Goal: Transaction & Acquisition: Purchase product/service

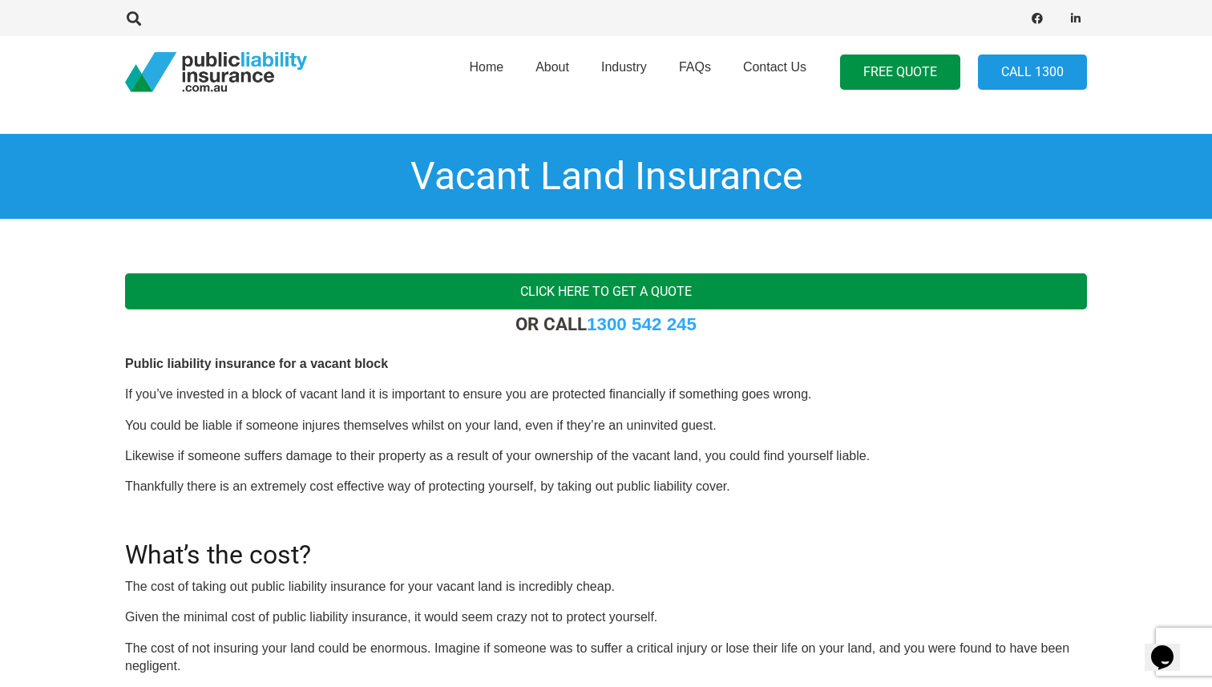
click at [581, 289] on link "Click here to get a quote" at bounding box center [606, 291] width 962 height 36
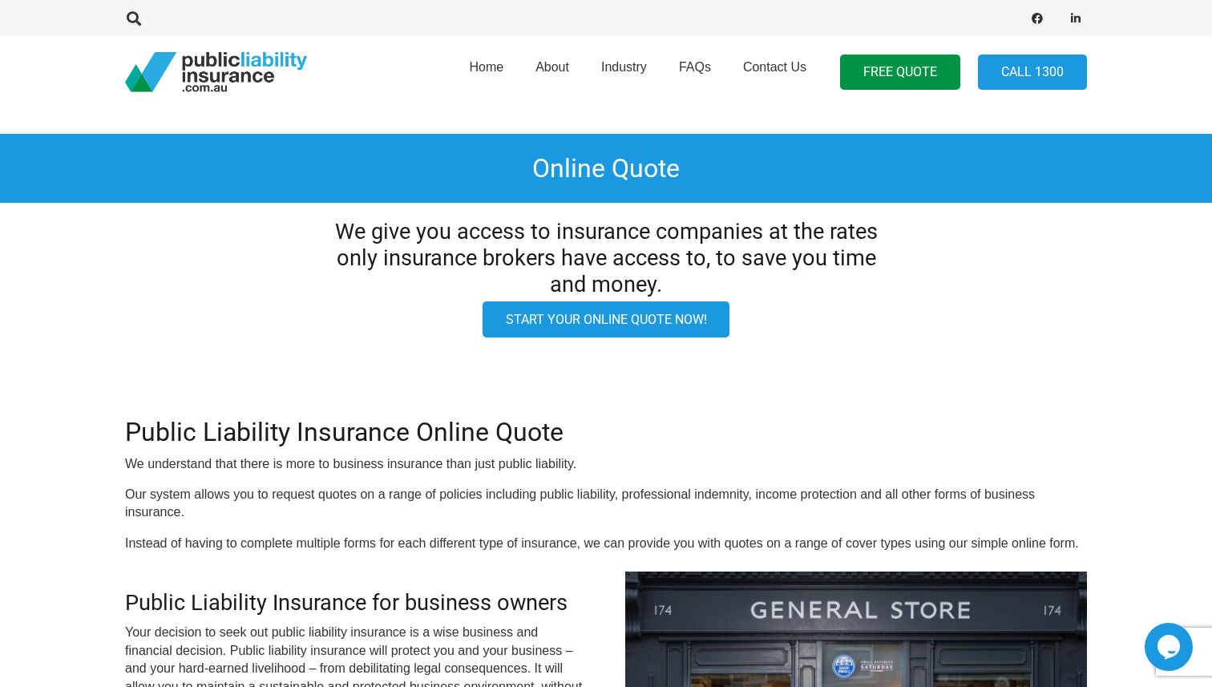
click at [575, 320] on link "Start your online quote now!" at bounding box center [607, 319] width 248 height 36
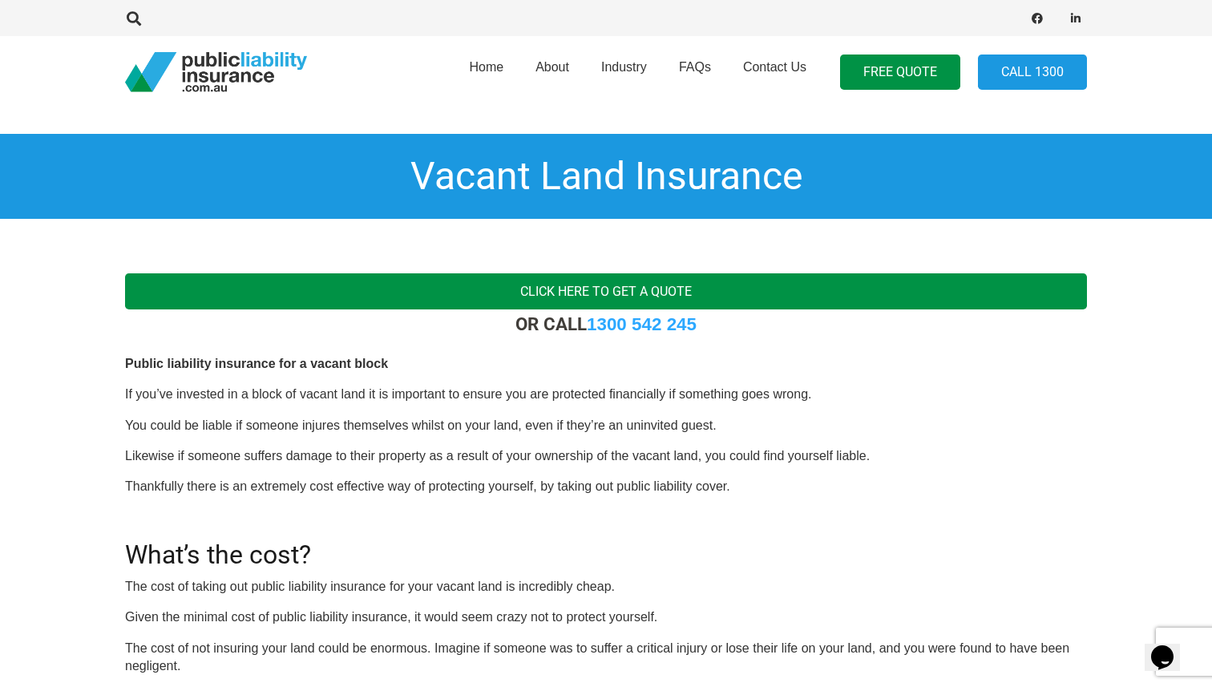
click at [590, 289] on link "Click here to get a quote" at bounding box center [606, 291] width 962 height 36
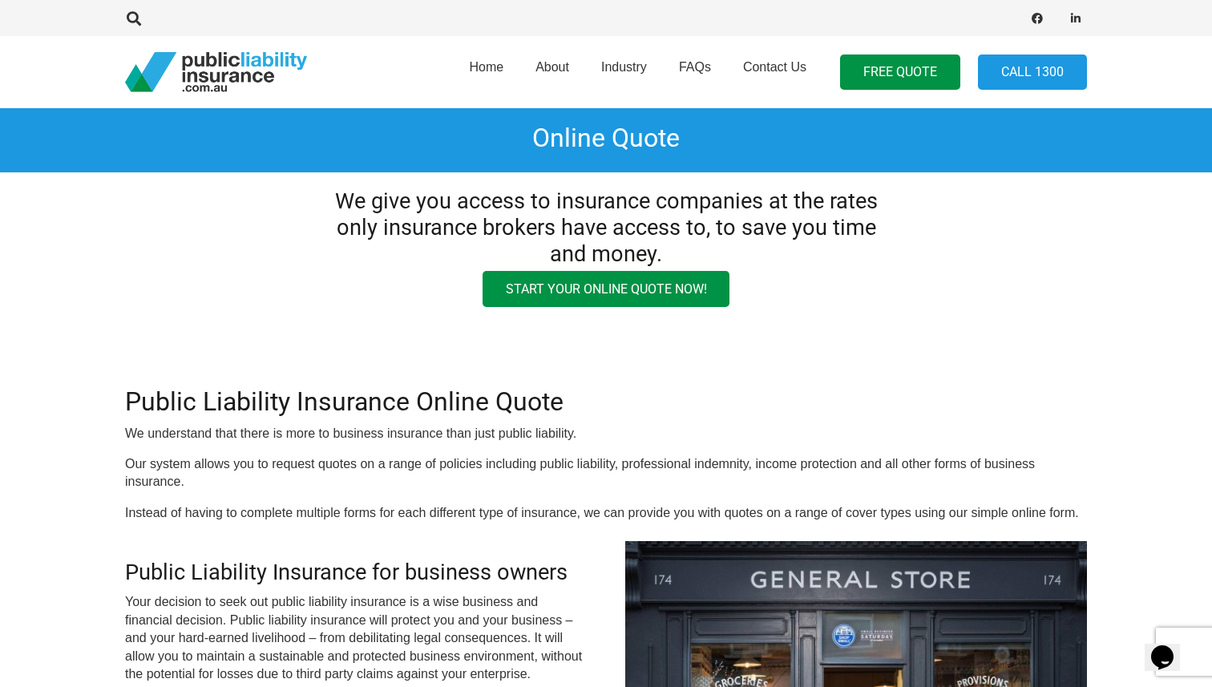
scroll to position [47, 0]
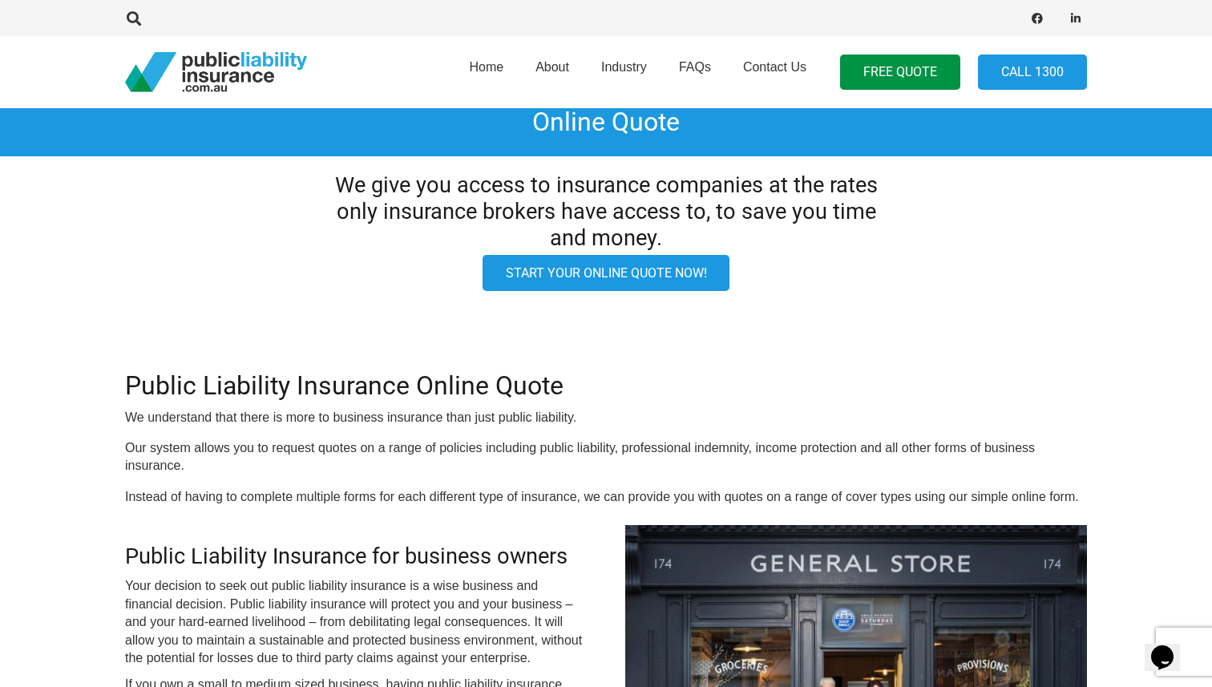
click at [600, 277] on link "Start your online quote now!" at bounding box center [607, 273] width 248 height 36
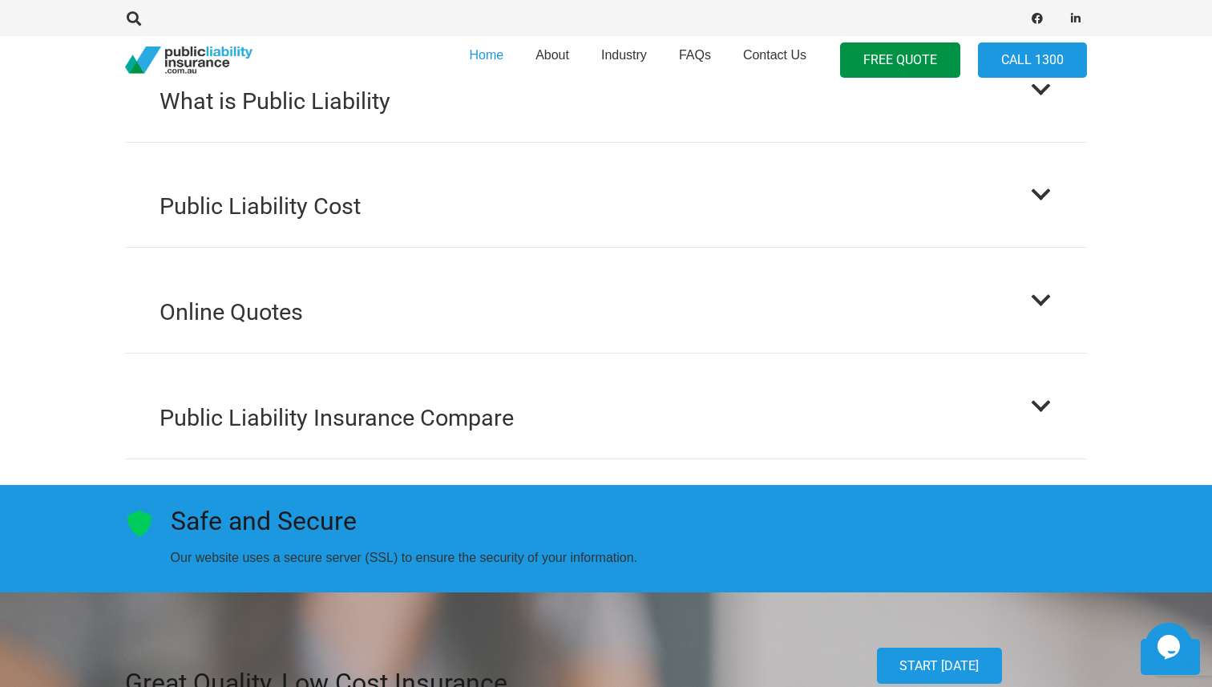
scroll to position [1946, 0]
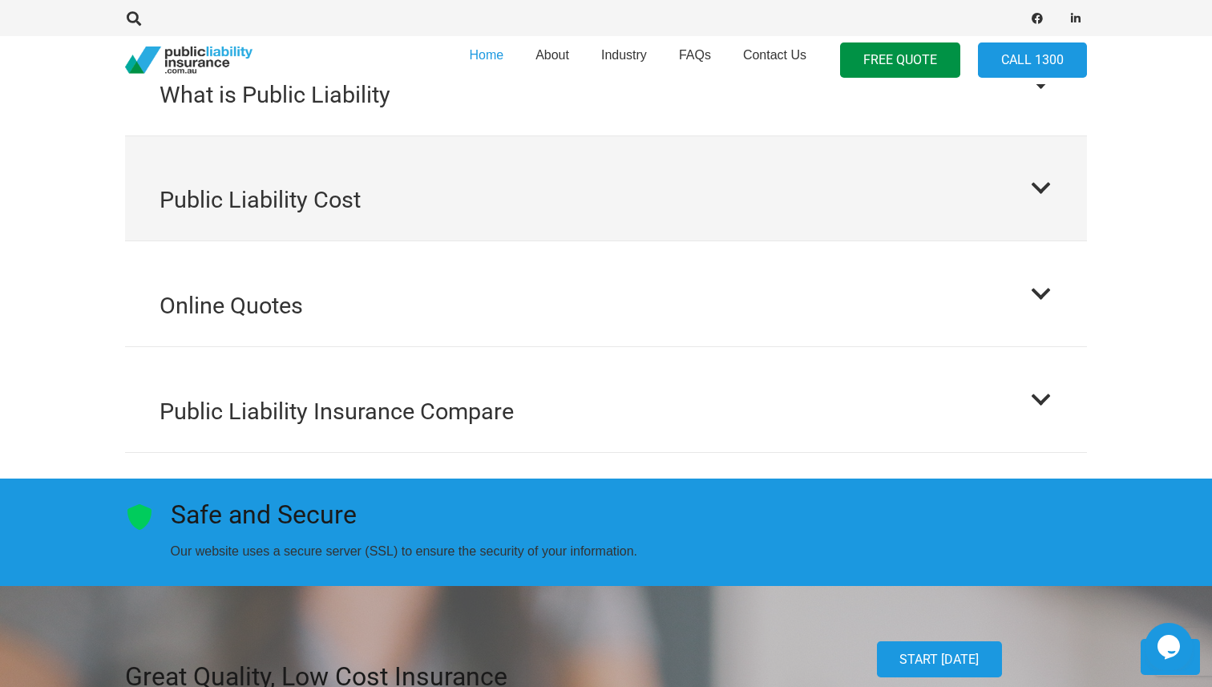
click at [582, 188] on button "Public Liability Cost" at bounding box center [606, 188] width 962 height 105
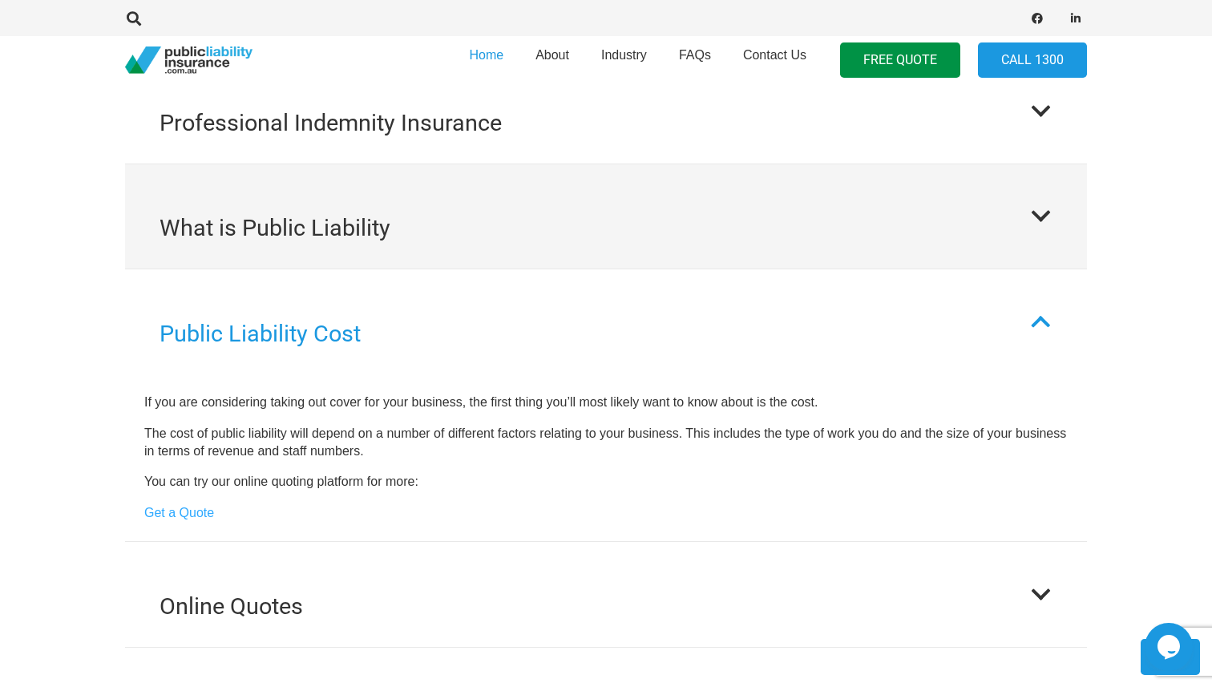
click at [467, 204] on button "What is Public Liability" at bounding box center [606, 216] width 962 height 105
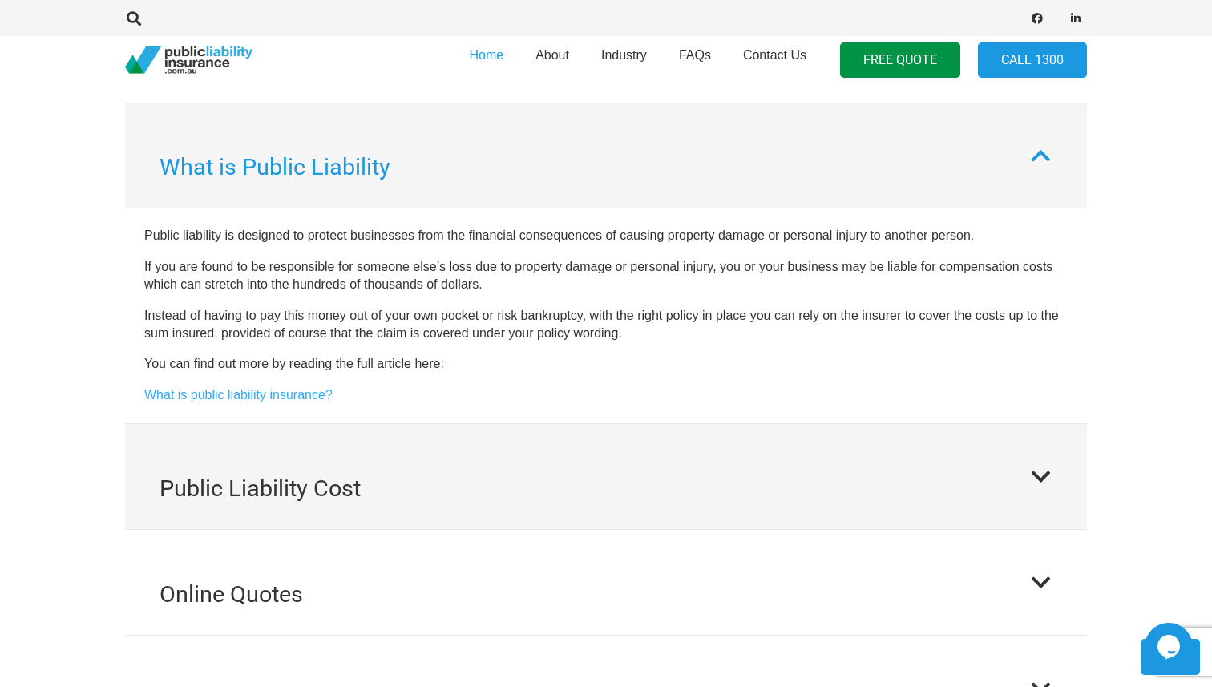
scroll to position [1777, 0]
